Goal: Information Seeking & Learning: Learn about a topic

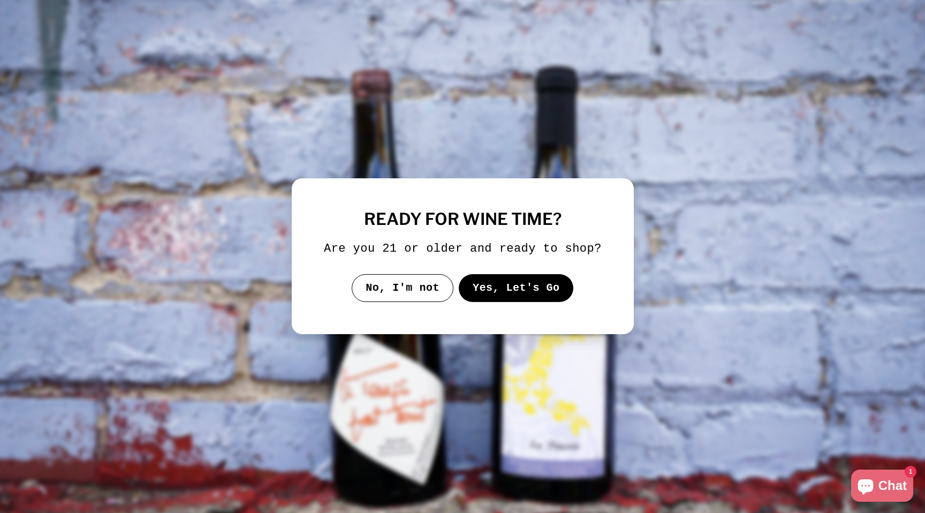
click at [494, 296] on button "Yes, Let's Go" at bounding box center [515, 288] width 115 height 28
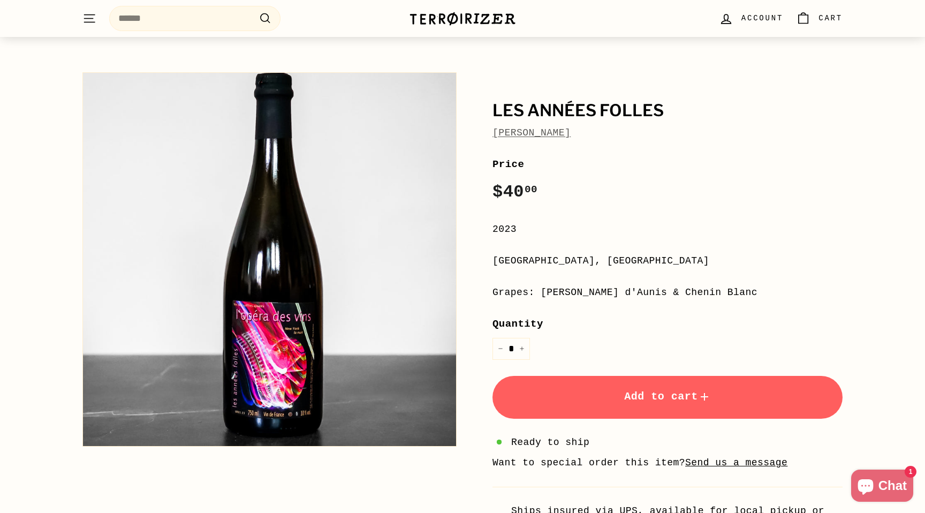
scroll to position [44, 0]
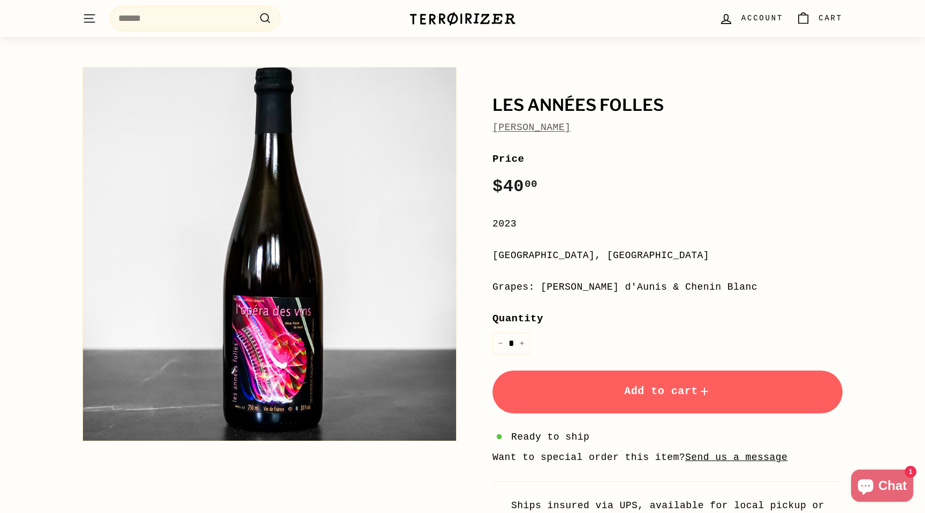
click at [564, 130] on link "Jean-Pierre Robinot" at bounding box center [531, 127] width 78 height 11
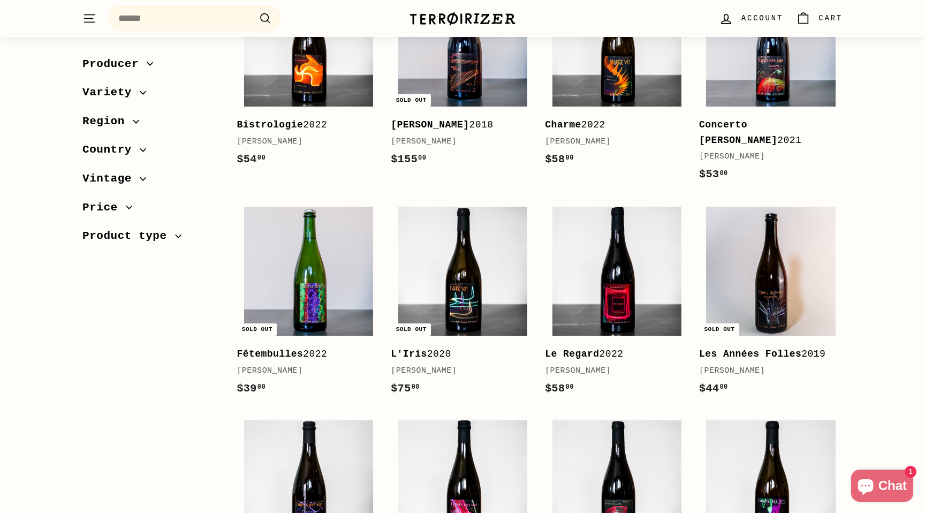
scroll to position [225, 0]
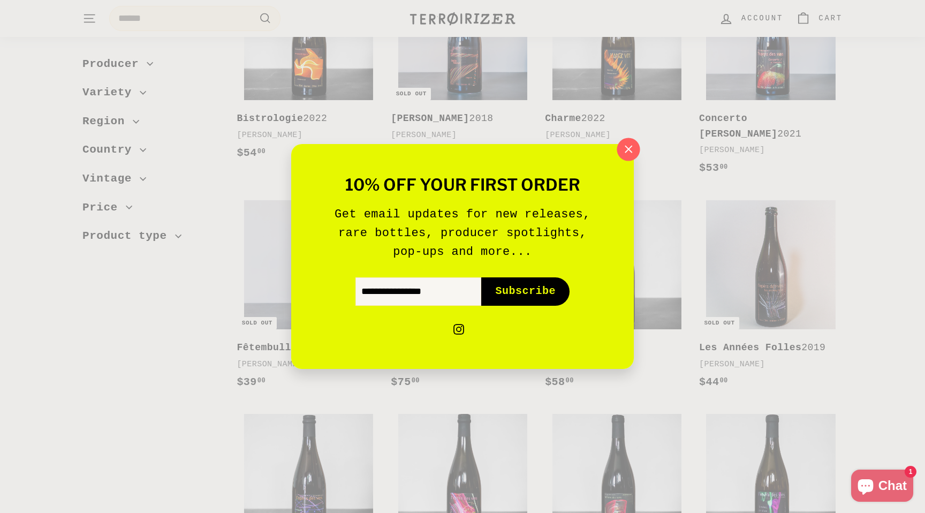
click at [630, 146] on icon "button" at bounding box center [628, 149] width 16 height 16
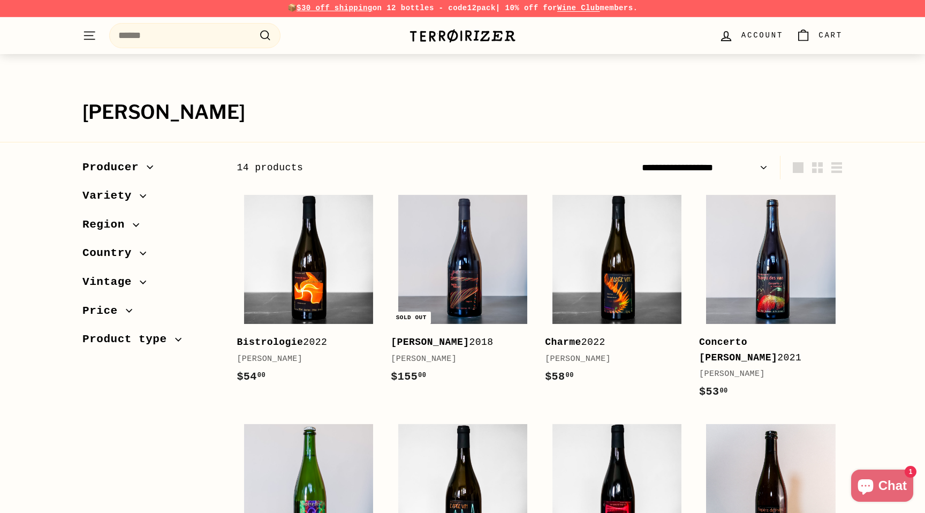
scroll to position [0, 0]
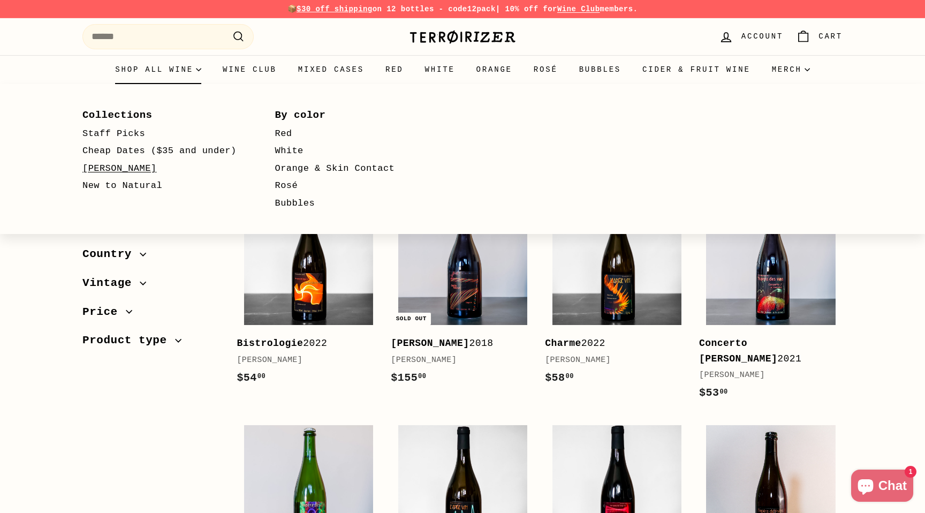
click at [124, 171] on link "[PERSON_NAME]" at bounding box center [163, 169] width 162 height 18
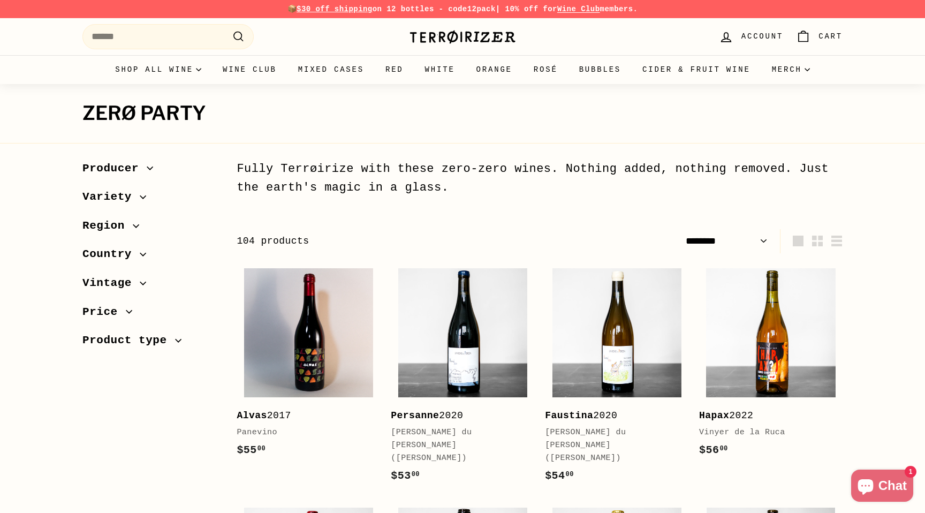
select select "******"
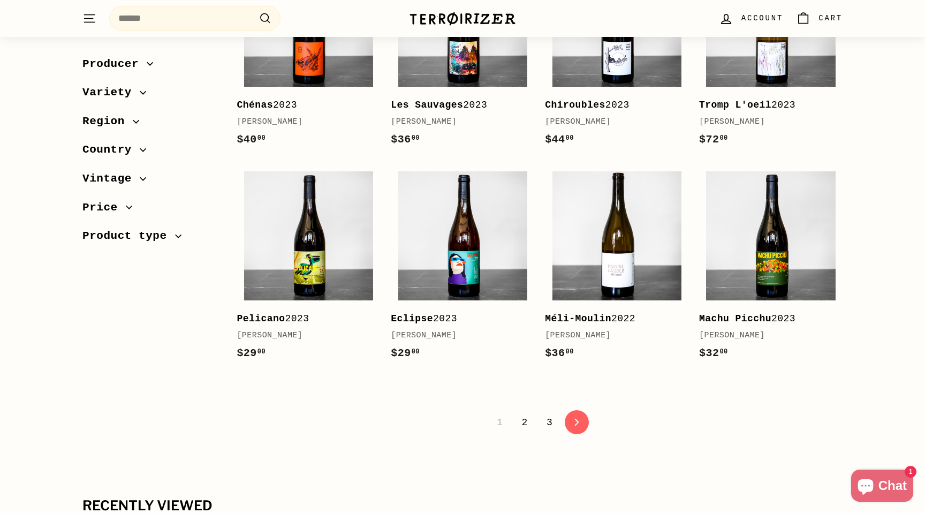
scroll to position [2131, 0]
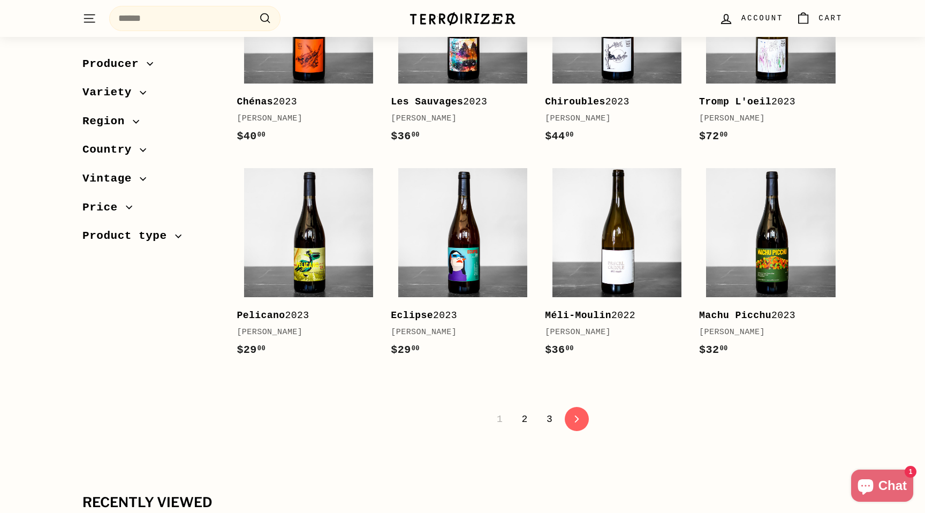
click at [522, 410] on link "2" at bounding box center [524, 419] width 19 height 18
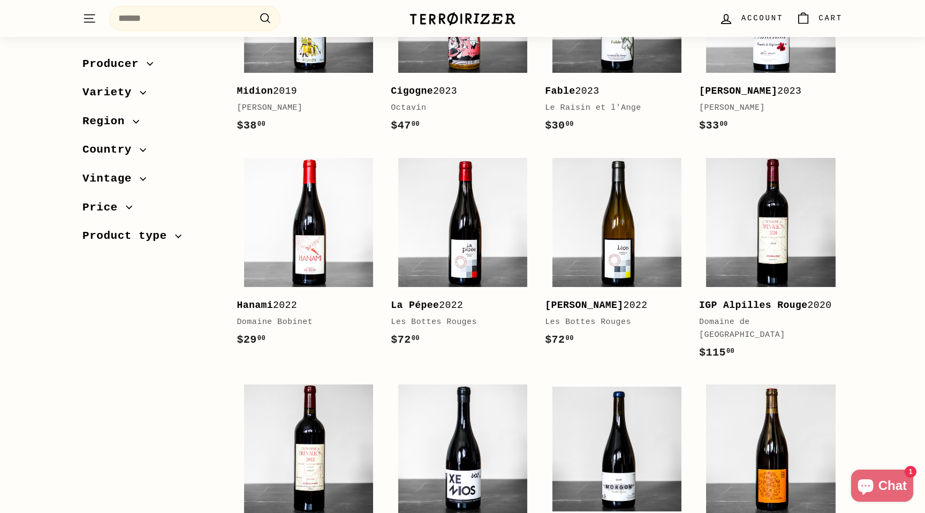
scroll to position [1305, 0]
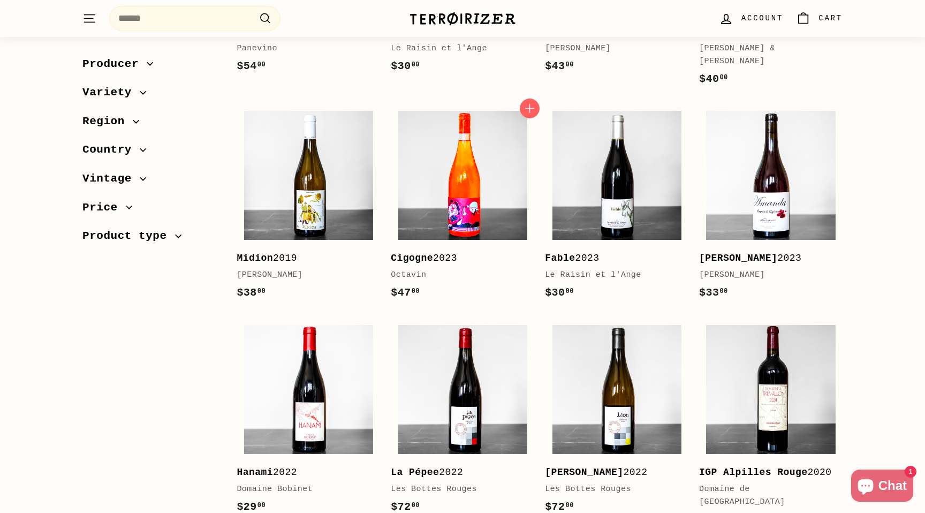
click at [447, 146] on img at bounding box center [462, 175] width 129 height 129
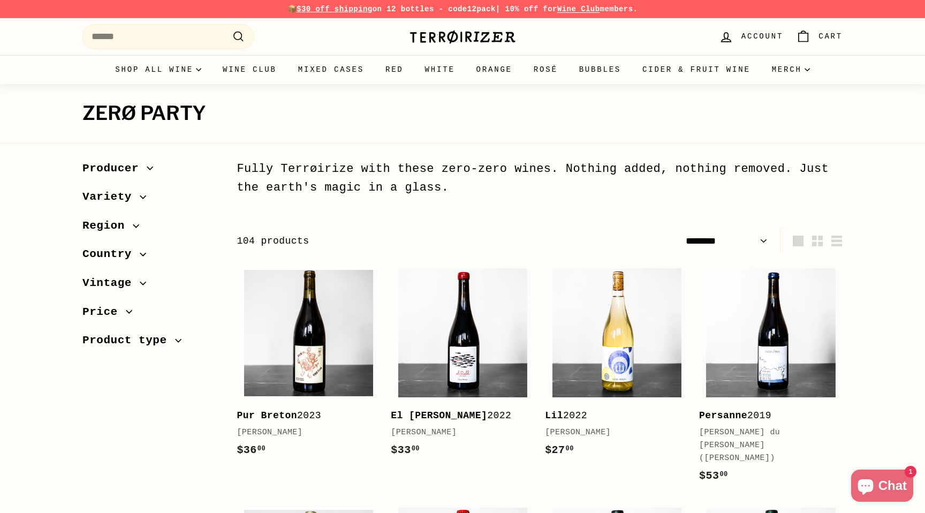
select select "******"
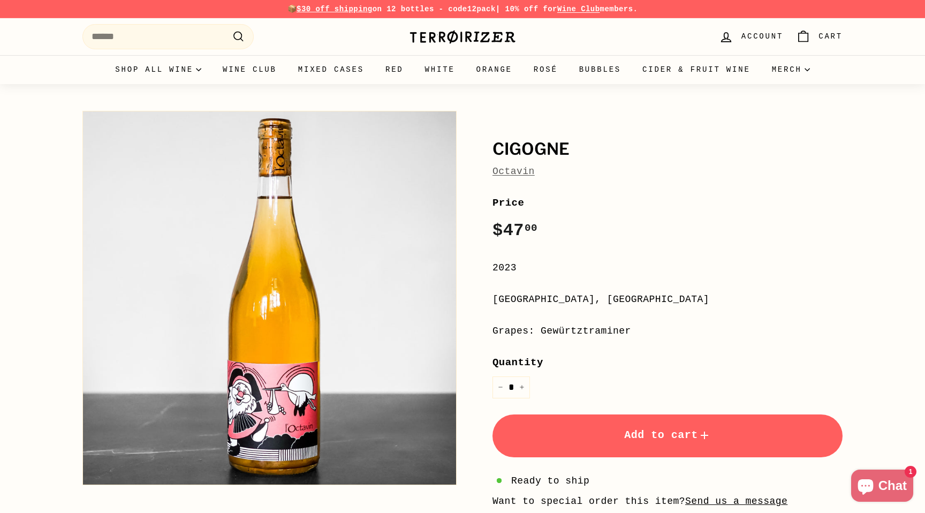
click at [510, 174] on link "Octavin" at bounding box center [513, 171] width 42 height 11
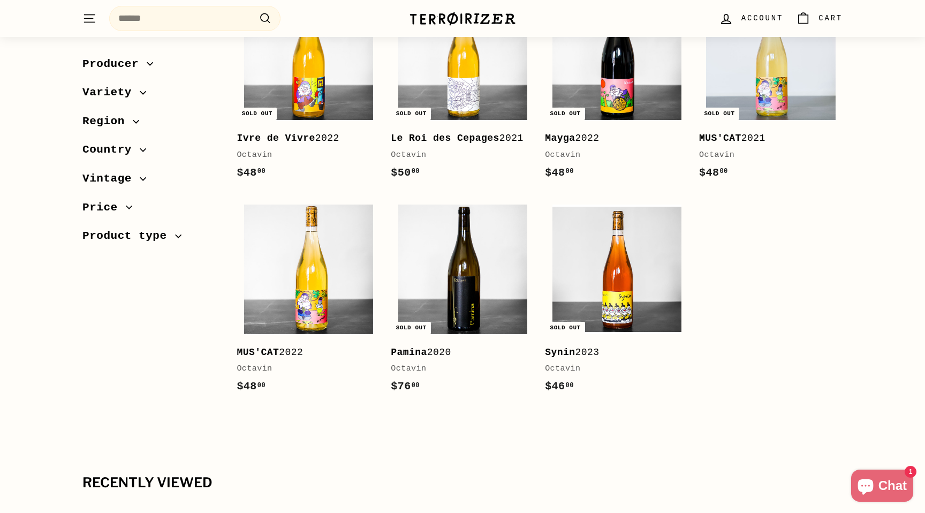
scroll to position [877, 0]
click at [632, 296] on img at bounding box center [616, 268] width 129 height 129
click at [322, 298] on img at bounding box center [308, 268] width 129 height 129
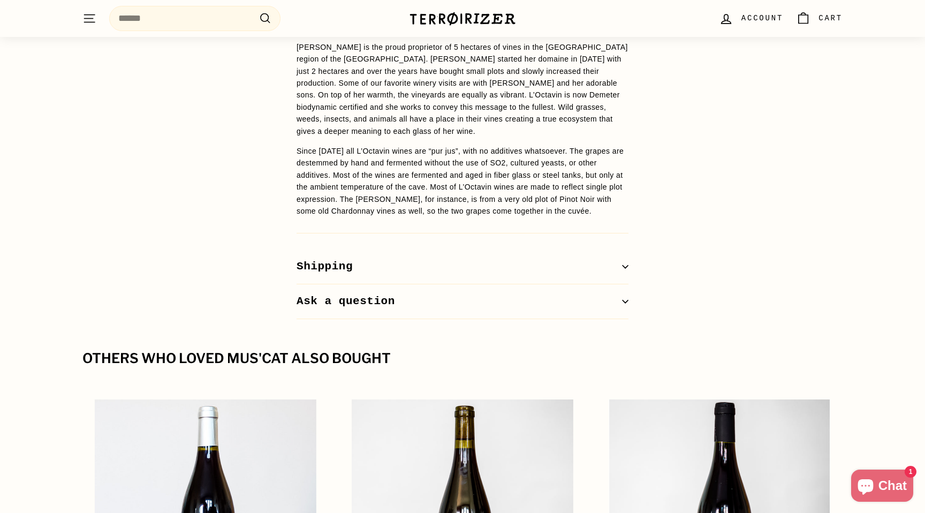
scroll to position [881, 0]
